Goal: Book appointment/travel/reservation

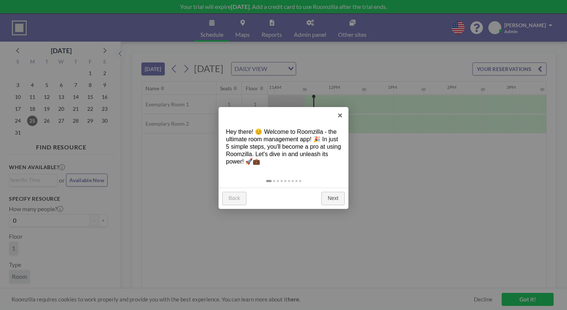
scroll to position [0, 653]
click at [334, 198] on link "Next" at bounding box center [332, 198] width 23 height 13
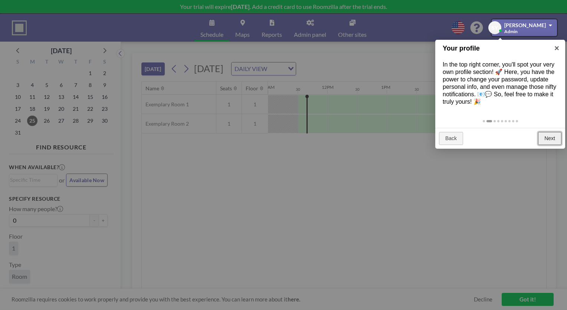
click at [548, 139] on link "Next" at bounding box center [549, 138] width 23 height 13
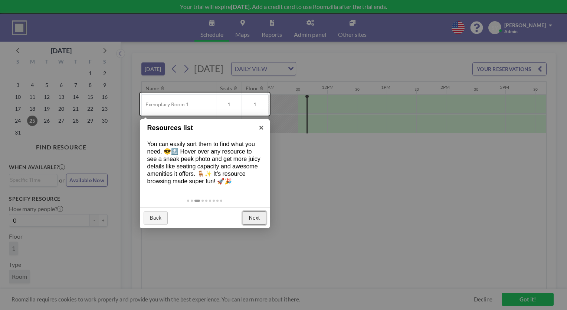
click at [259, 216] on link "Next" at bounding box center [254, 217] width 23 height 13
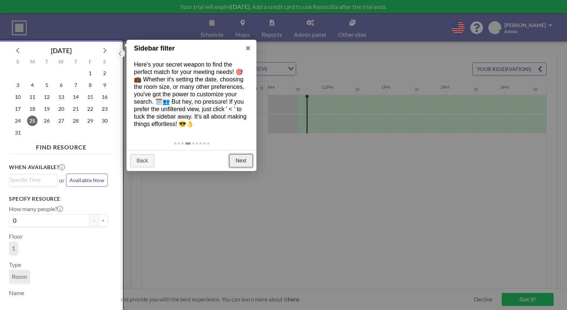
scroll to position [1, 0]
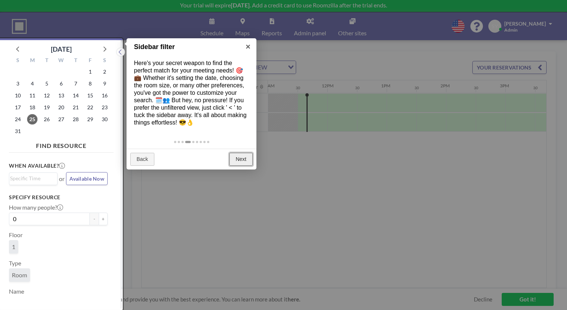
click at [245, 160] on link "Next" at bounding box center [240, 159] width 23 height 13
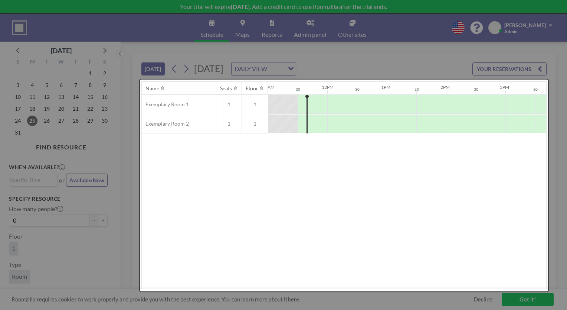
scroll to position [0, 0]
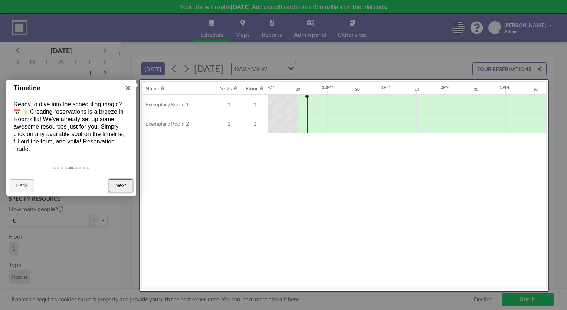
click at [127, 186] on link "Next" at bounding box center [120, 185] width 23 height 13
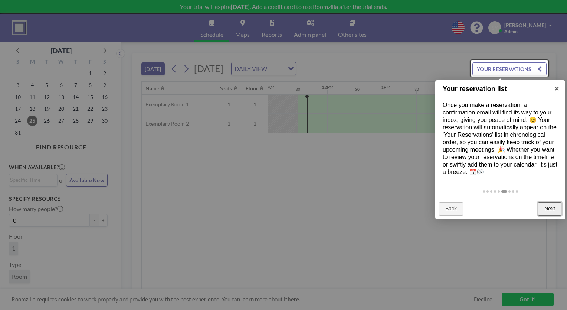
click at [555, 210] on link "Next" at bounding box center [549, 208] width 23 height 13
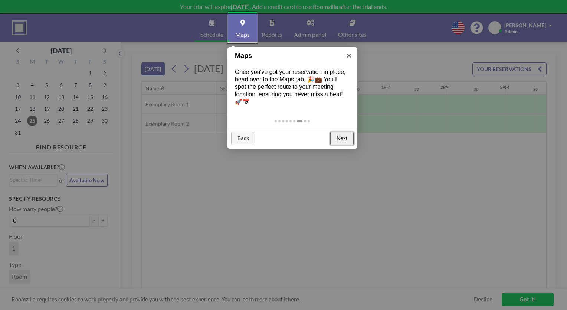
click at [341, 138] on link "Next" at bounding box center [341, 138] width 23 height 13
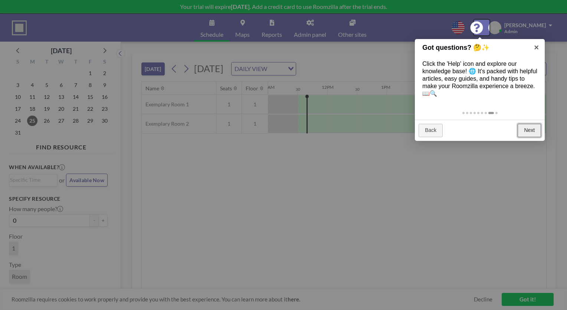
click at [523, 131] on link "Next" at bounding box center [529, 130] width 23 height 13
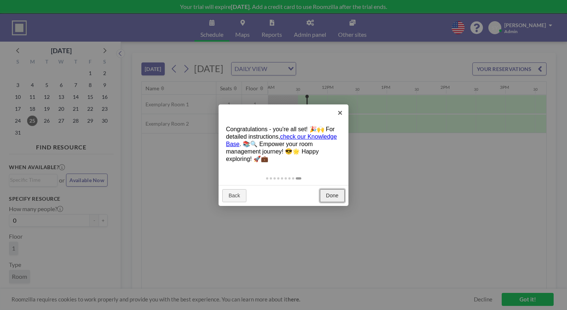
click at [331, 198] on link "Done" at bounding box center [332, 195] width 25 height 13
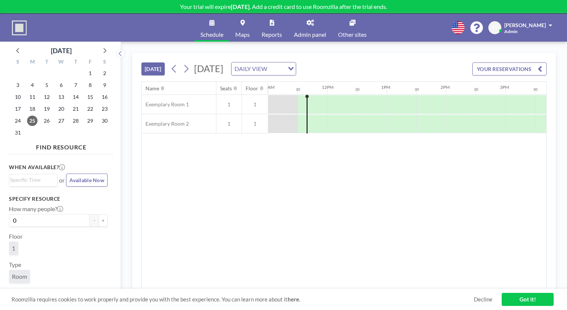
click at [245, 27] on link "Maps" at bounding box center [242, 28] width 26 height 28
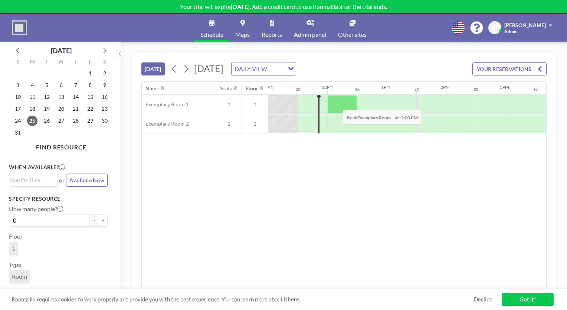
click at [337, 104] on div at bounding box center [342, 104] width 30 height 19
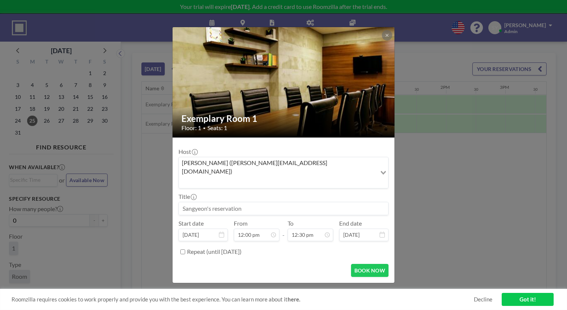
click at [318, 202] on input at bounding box center [283, 208] width 209 height 13
drag, startPoint x: 250, startPoint y: 201, endPoint x: 225, endPoint y: 200, distance: 25.3
click at [191, 202] on input at bounding box center [283, 208] width 209 height 13
click at [242, 202] on input at bounding box center [283, 208] width 209 height 13
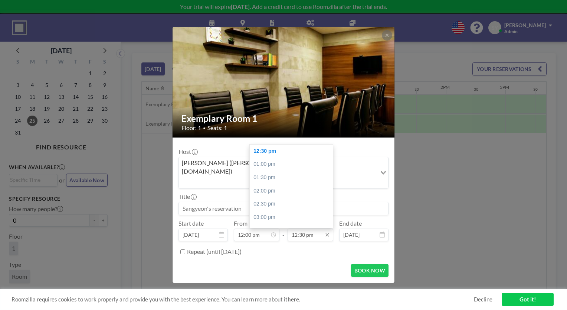
click at [318, 228] on input "12:30 pm" at bounding box center [311, 234] width 46 height 13
click at [282, 159] on div "01:00 pm" at bounding box center [293, 163] width 87 height 13
type input "01:00 pm"
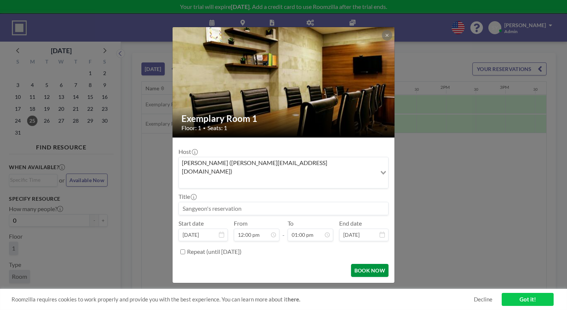
click at [362, 264] on button "BOOK NOW" at bounding box center [369, 270] width 37 height 13
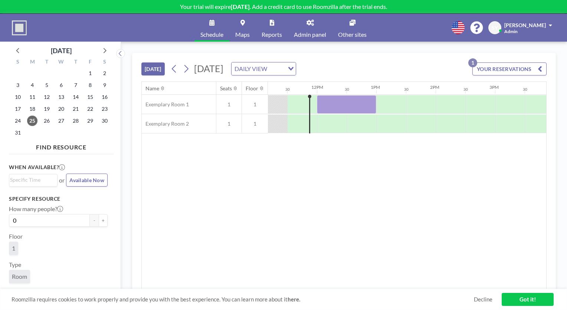
scroll to position [0, 659]
click at [245, 37] on span "Maps" at bounding box center [242, 35] width 14 height 6
